Goal: Task Accomplishment & Management: Manage account settings

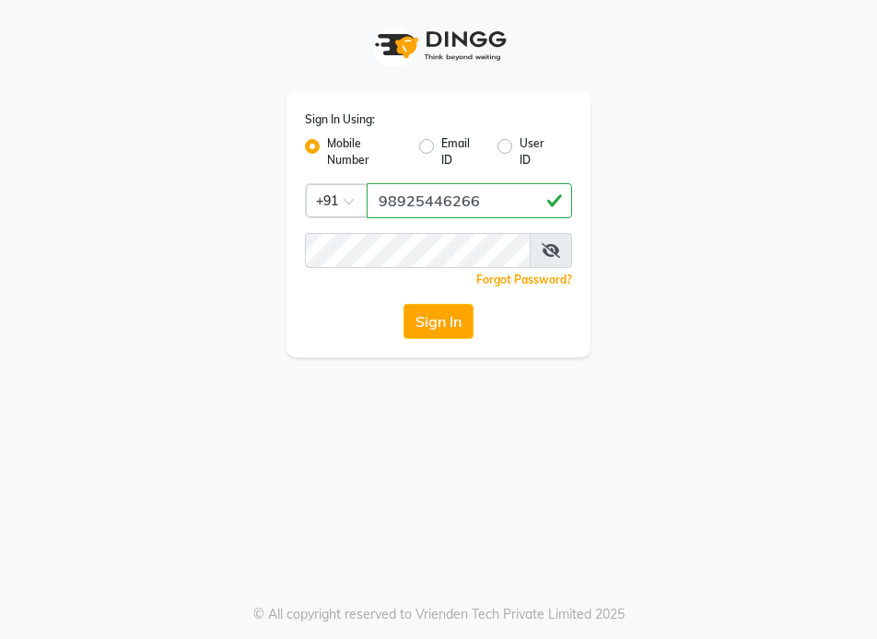
drag, startPoint x: 380, startPoint y: 204, endPoint x: 505, endPoint y: 214, distance: 124.6
click at [505, 214] on input "98925446266" at bounding box center [468, 200] width 205 height 35
click at [458, 316] on button "Sign In" at bounding box center [438, 321] width 70 height 35
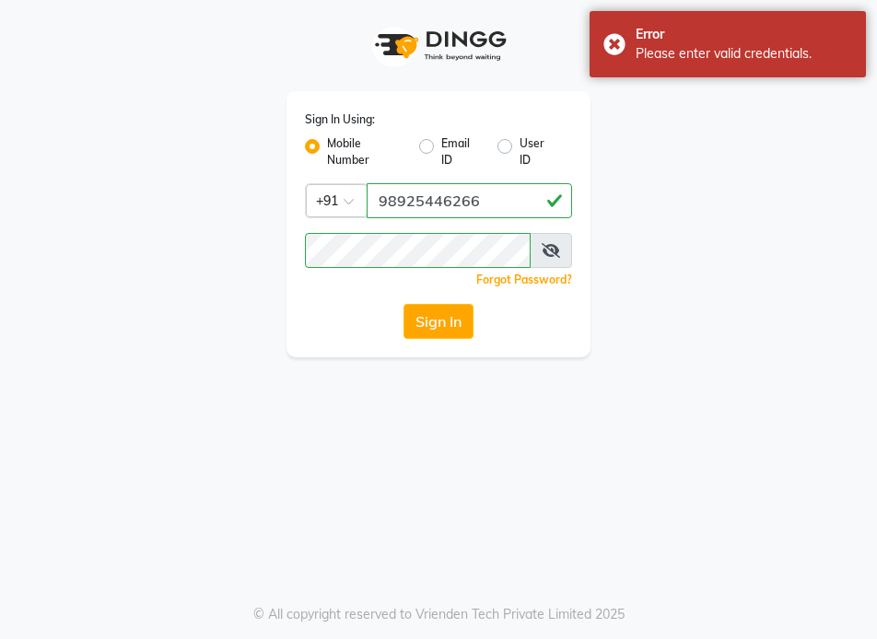
click at [559, 250] on icon at bounding box center [550, 250] width 18 height 15
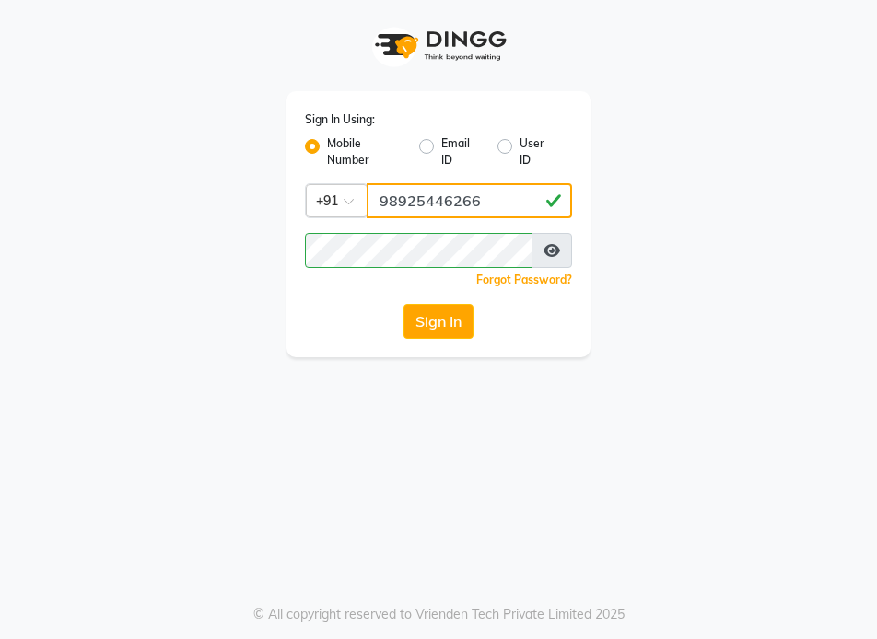
click at [517, 209] on input "98925446266" at bounding box center [468, 200] width 205 height 35
type input "9892546266"
drag, startPoint x: 374, startPoint y: 198, endPoint x: 632, endPoint y: 199, distance: 257.8
click at [633, 199] on div "Sign In Using: Mobile Number Email ID User ID Country Code × [PHONE_NUMBER] Rem…" at bounding box center [438, 178] width 663 height 357
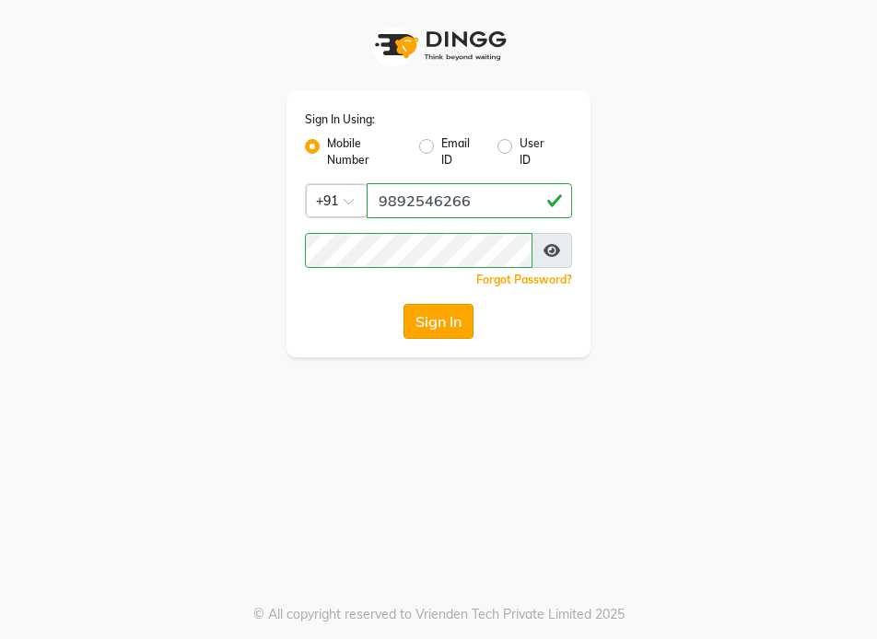
click at [447, 317] on button "Sign In" at bounding box center [438, 321] width 70 height 35
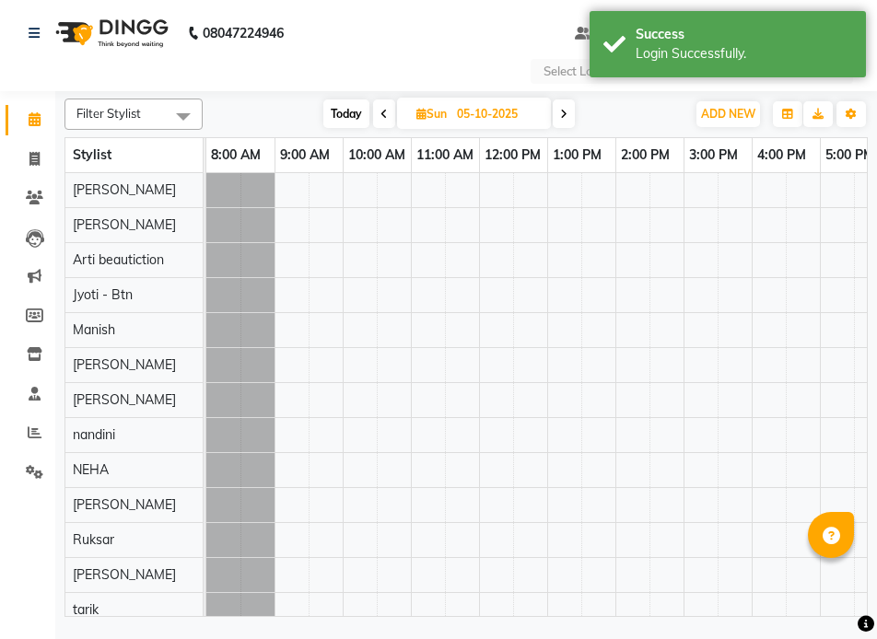
select select "en"
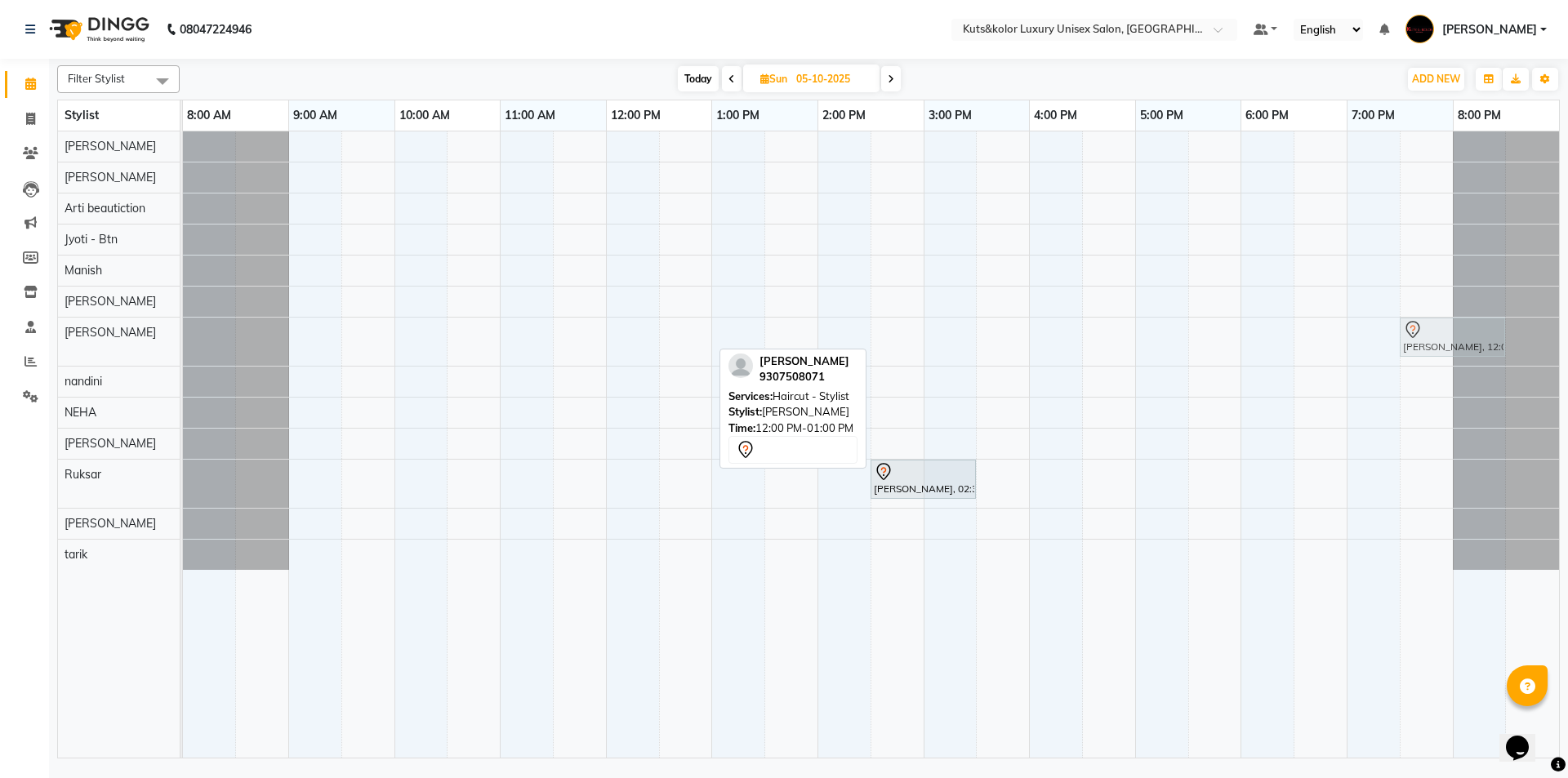
drag, startPoint x: 616, startPoint y: 326, endPoint x: 1387, endPoint y: 331, distance: 771.0
click at [777, 331] on div "[PERSON_NAME], 12:00 PM-01:00 PM, Haircut - Stylist [PERSON_NAME], 12:00 PM-01:…" at bounding box center [870, 444] width 1376 height 626
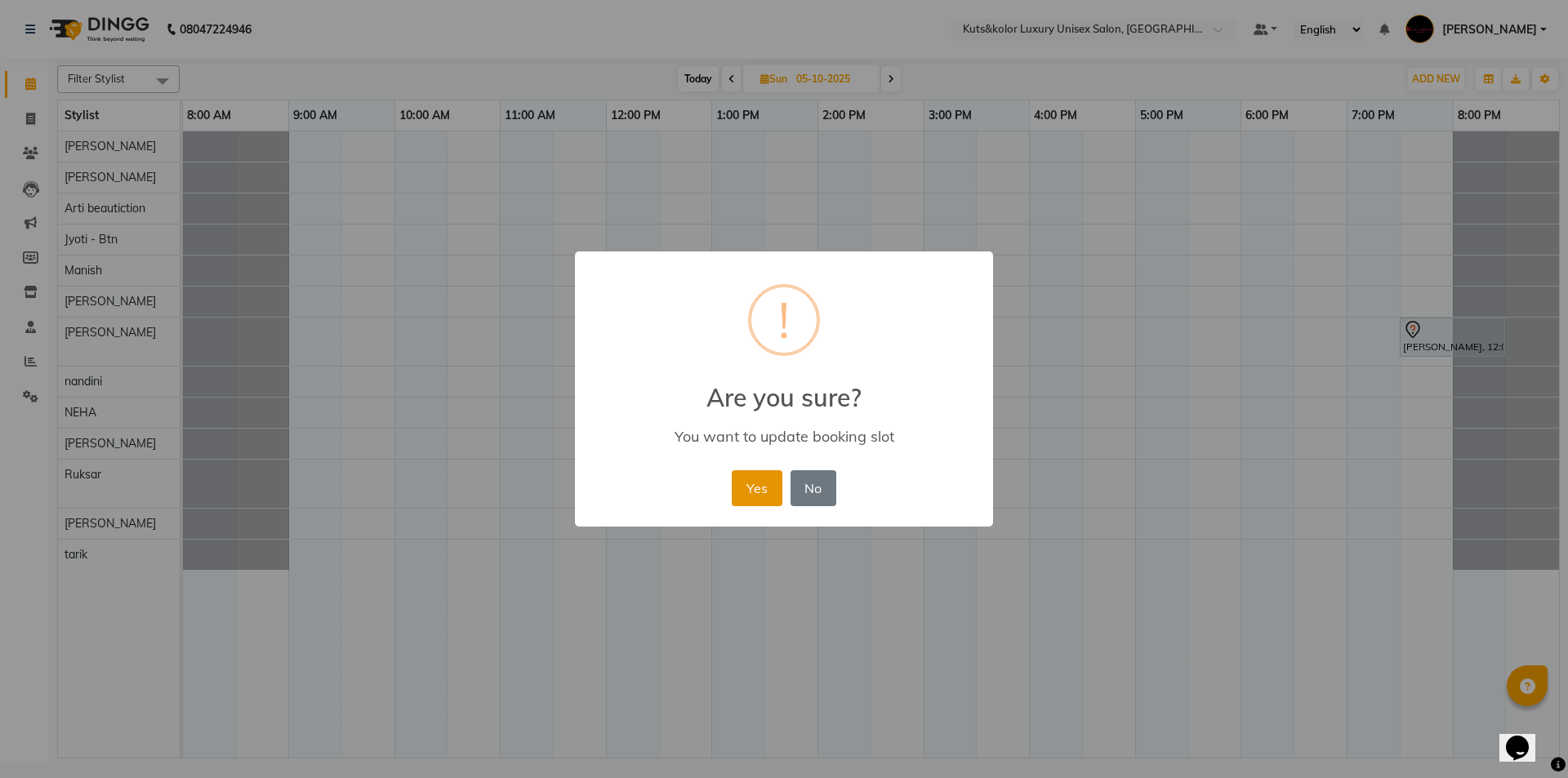
click at [768, 500] on button "Yes" at bounding box center [757, 488] width 50 height 36
